Goal: Information Seeking & Learning: Learn about a topic

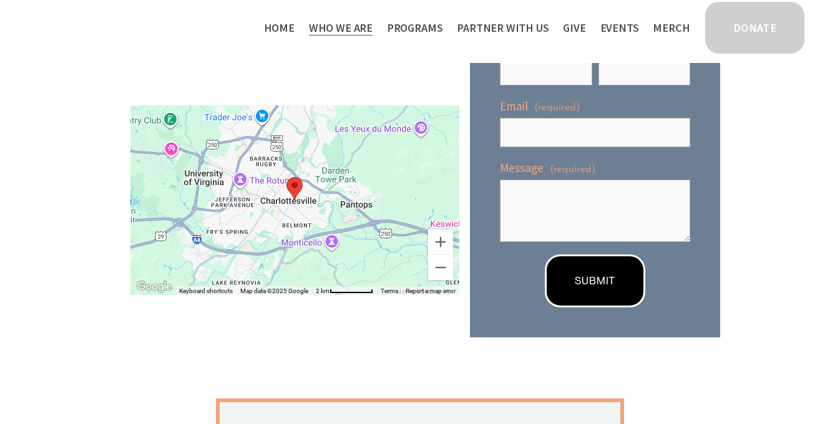
scroll to position [186, 0]
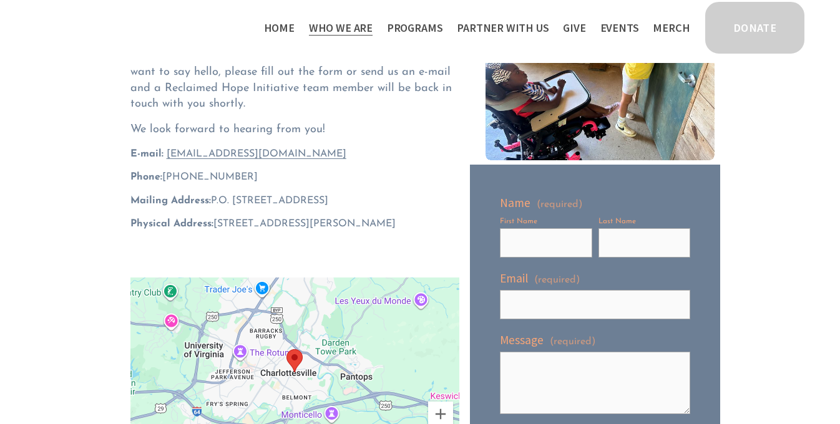
click at [0, 0] on span "Staff & Board" at bounding box center [0, 0] width 0 height 0
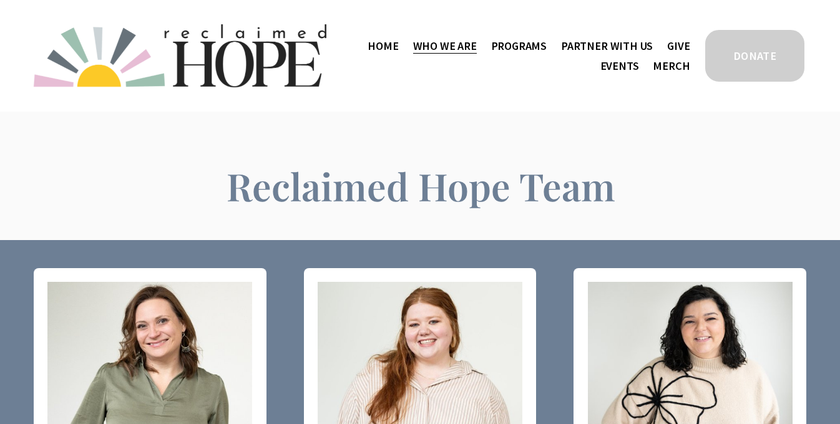
click at [525, 42] on span "Programs" at bounding box center [519, 46] width 56 height 18
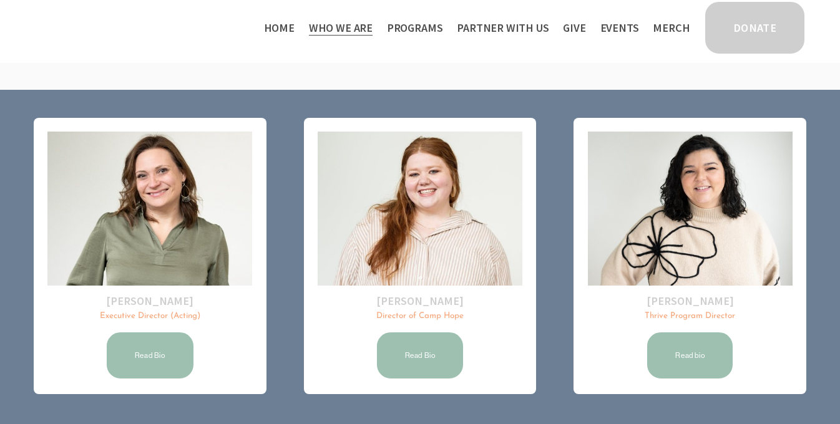
scroll to position [101, 0]
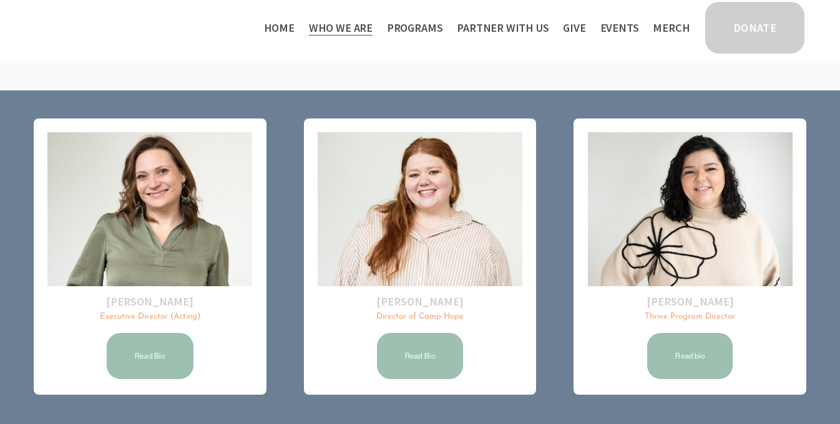
click at [0, 0] on span "Camp Hope" at bounding box center [0, 0] width 0 height 0
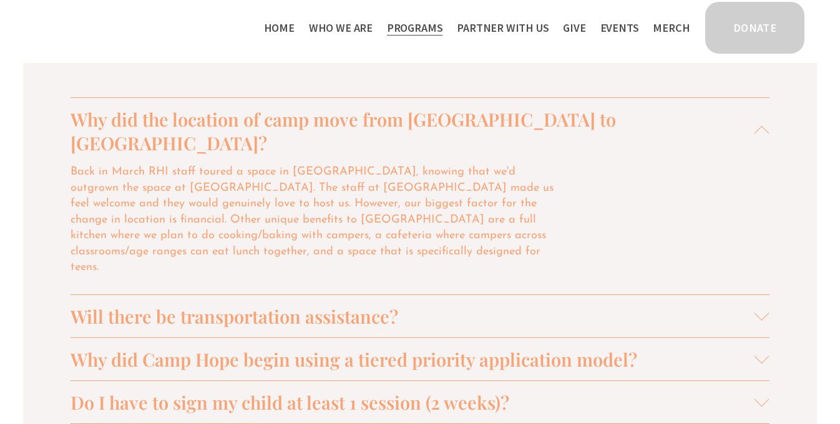
scroll to position [1316, 0]
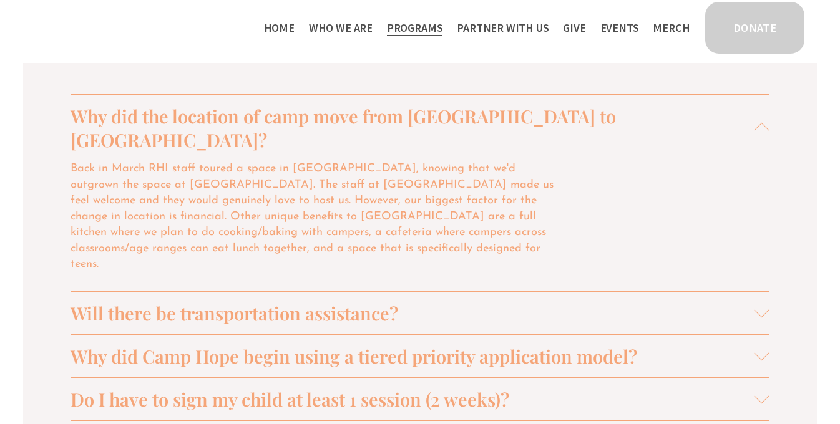
click at [388, 301] on span "Will there be transportation assistance?" at bounding box center [413, 313] width 684 height 24
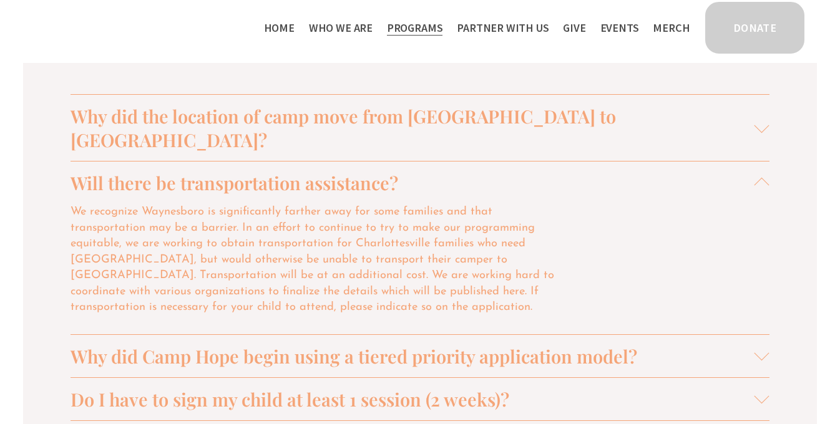
click at [404, 162] on button "Will there be transportation assistance?" at bounding box center [420, 183] width 699 height 42
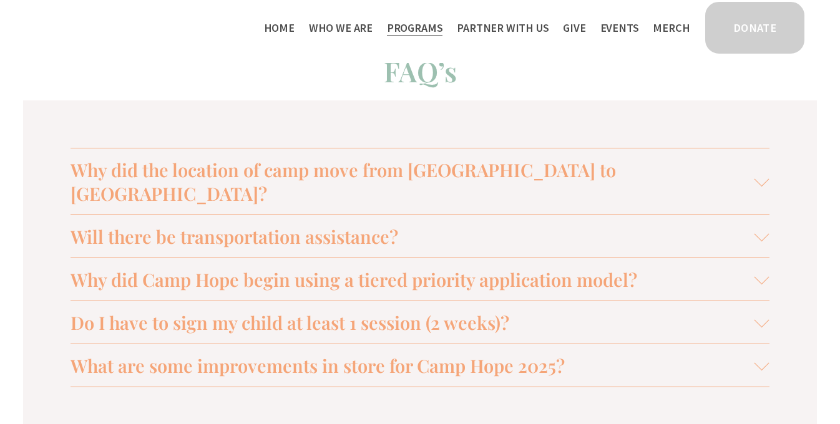
scroll to position [1274, 0]
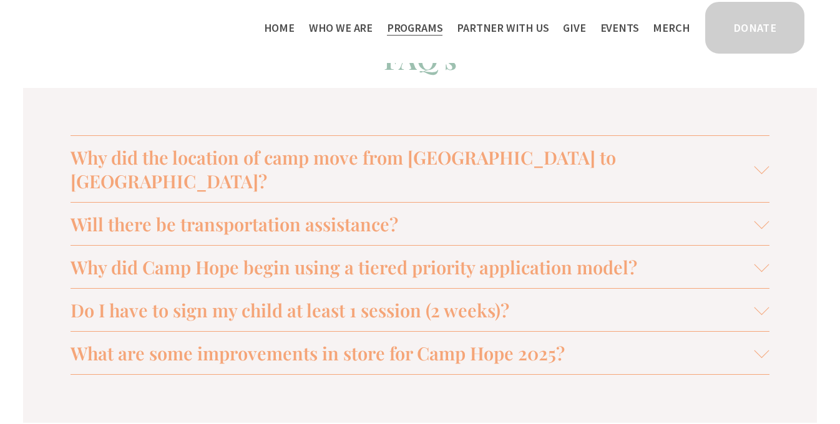
click at [462, 298] on span "Do I have to sign my child at least 1 session (2 weeks)?" at bounding box center [413, 310] width 684 height 24
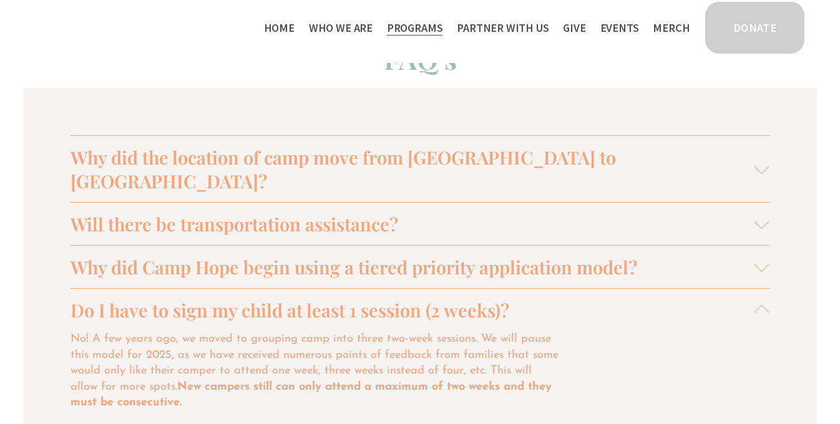
click at [462, 298] on span "Do I have to sign my child at least 1 session (2 weeks)?" at bounding box center [413, 310] width 684 height 24
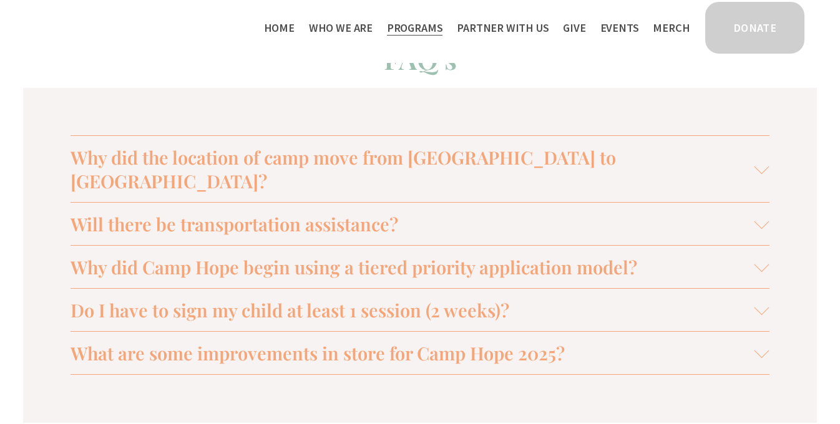
click at [458, 341] on span "What are some improvements in store for Camp Hope 2025?" at bounding box center [413, 353] width 684 height 24
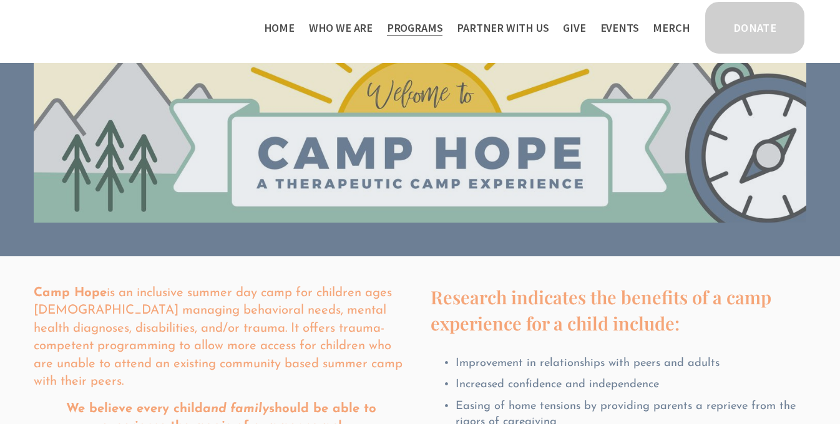
scroll to position [0, 0]
